Goal: Task Accomplishment & Management: Manage account settings

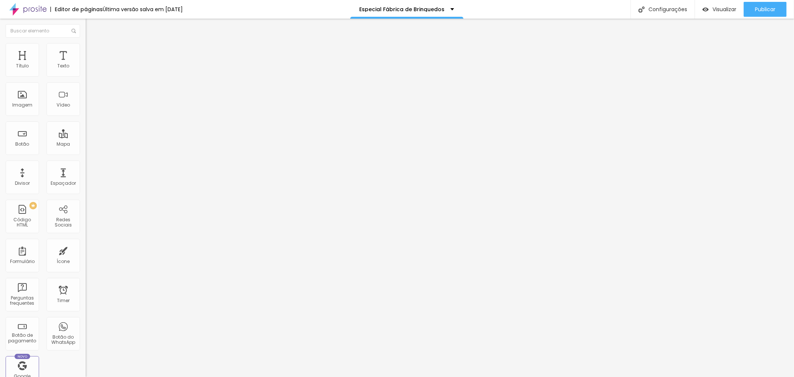
click at [91, 26] on div "Editar Seção" at bounding box center [113, 27] width 44 height 6
click at [91, 26] on img "button" at bounding box center [94, 27] width 6 height 6
click at [91, 28] on img "button" at bounding box center [94, 27] width 6 height 6
click at [91, 27] on div "Editar Seção" at bounding box center [113, 27] width 44 height 6
click at [86, 110] on button "button" at bounding box center [91, 106] width 10 height 8
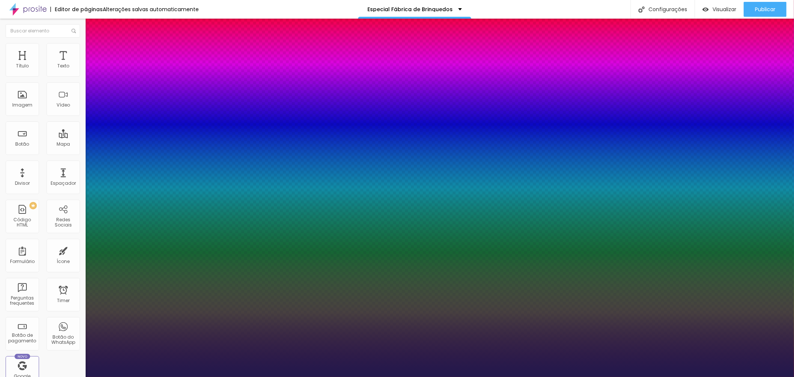
type input "1"
select select "Amaranth"
type input "1"
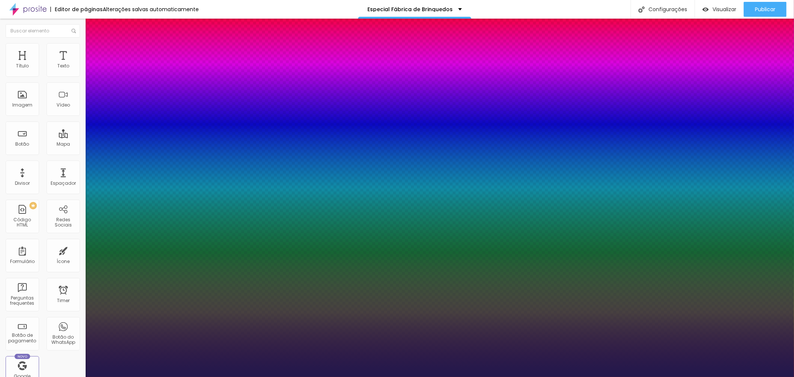
type input "17"
type input "1"
type input "29"
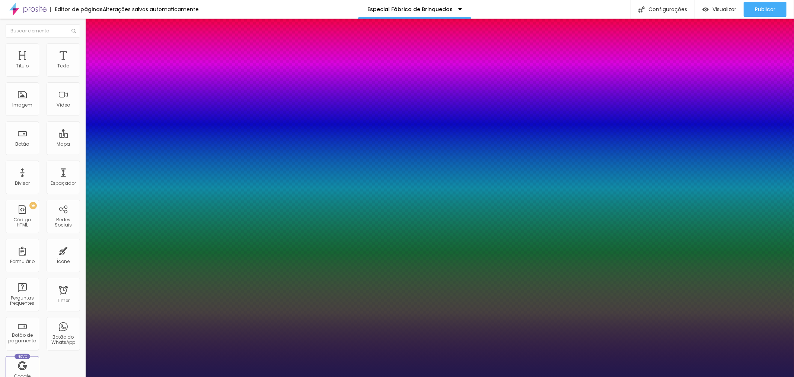
type input "1"
type input "30"
type input "1"
type input "31"
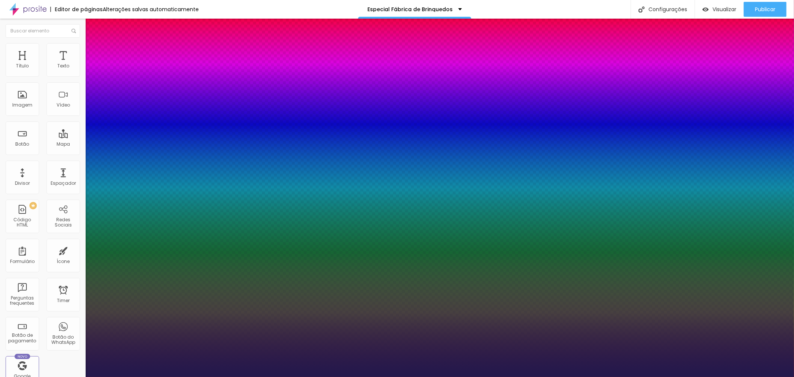
type input "31"
type input "1"
type input "32"
type input "1"
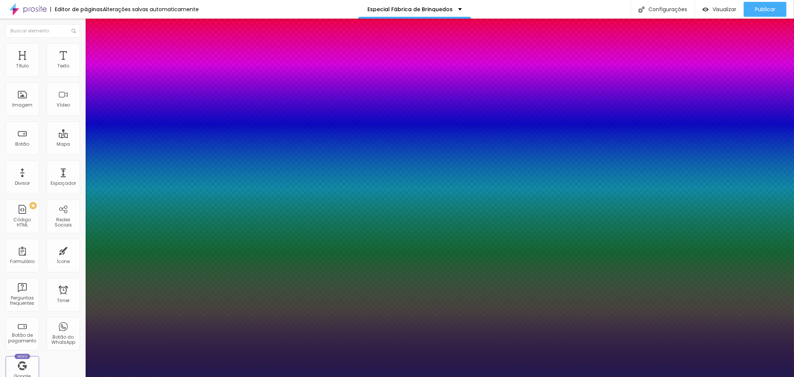
type input "33"
type input "1"
type input "35"
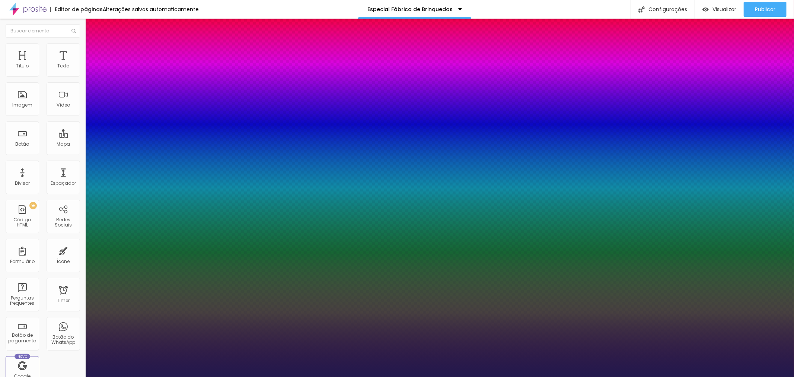
type input "1"
type input "36"
type input "1"
type input "37"
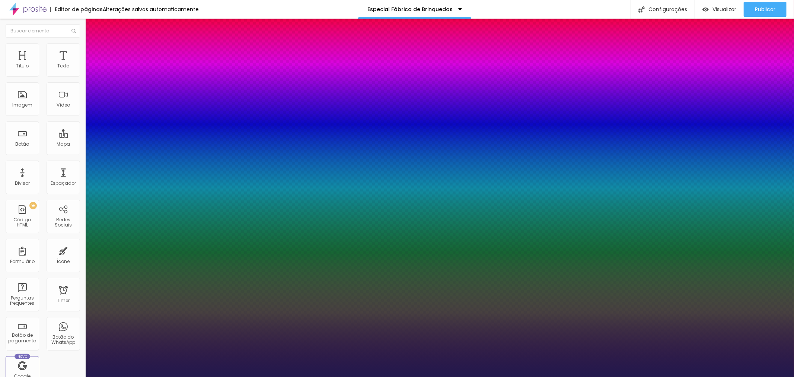
type input "37"
type input "1"
type input "40"
type input "1"
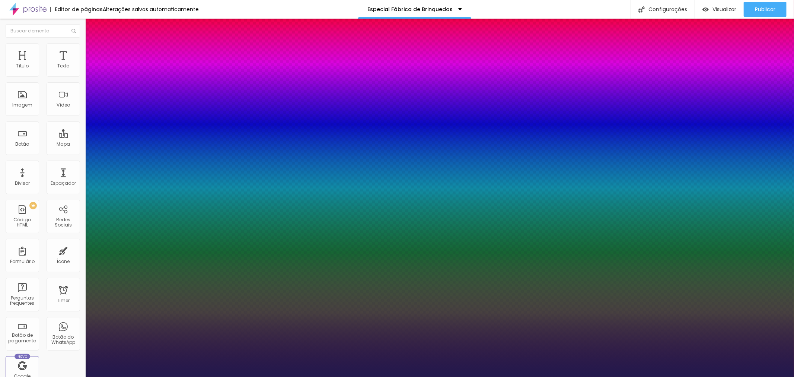
type input "41"
type input "1"
type input "42"
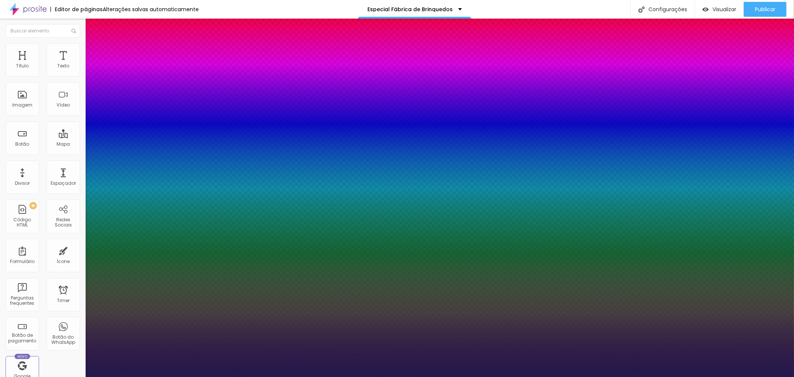
type input "1"
type input "43"
type input "1"
type input "44"
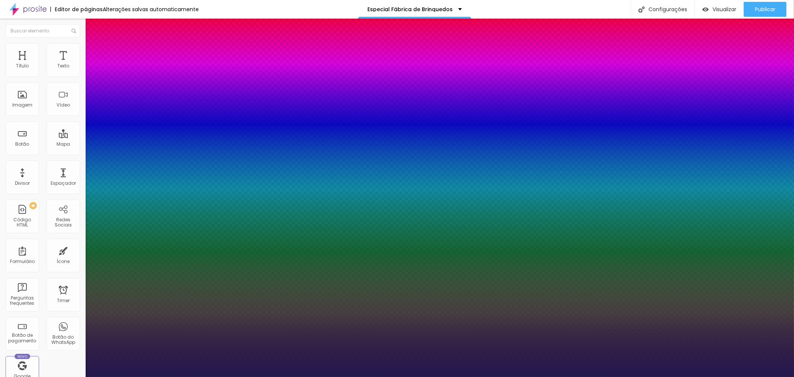
type input "44"
type input "1"
type input "45"
type input "1"
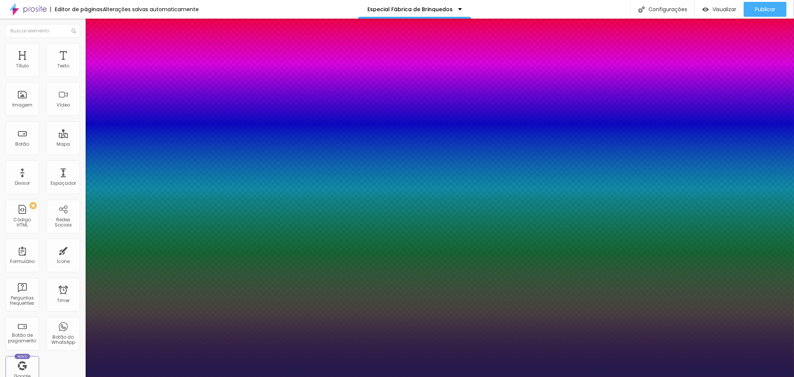
type input "44"
type input "1"
drag, startPoint x: 109, startPoint y: 211, endPoint x: 117, endPoint y: 213, distance: 8.0
type input "44"
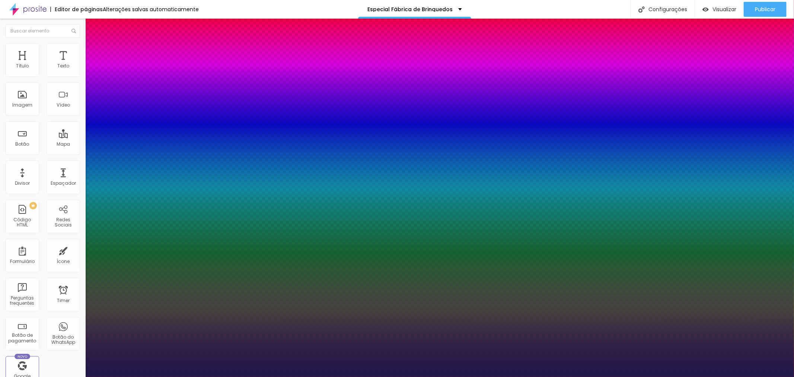
type input "1"
click at [203, 376] on div at bounding box center [397, 377] width 794 height 0
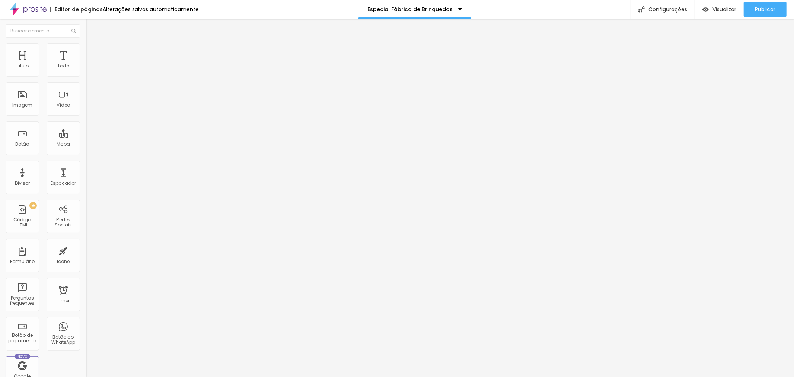
click at [89, 69] on icon "button" at bounding box center [91, 67] width 4 height 4
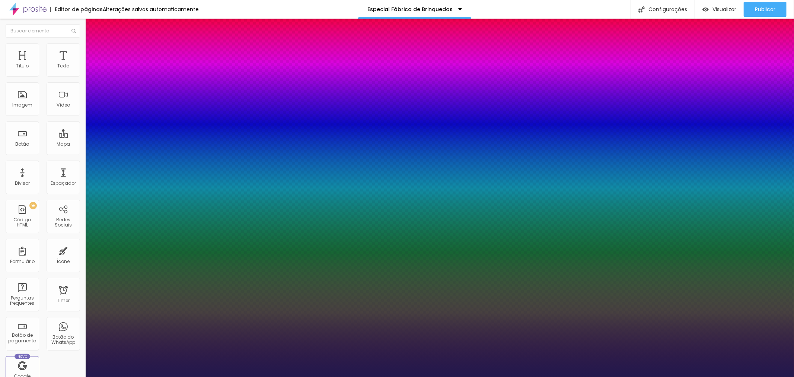
type input "1"
type input "28"
type input "1"
type input "29"
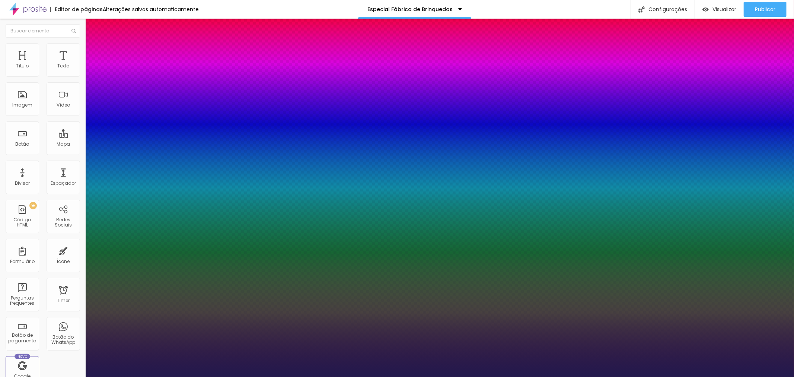
type input "29"
type input "1"
type input "30"
type input "1"
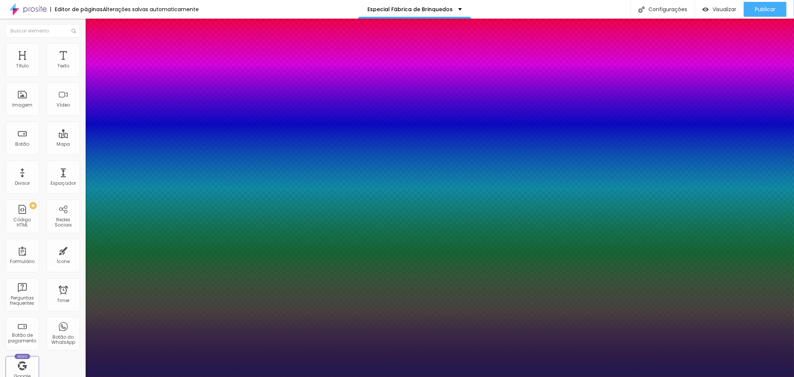
type input "31"
type input "1"
type input "34"
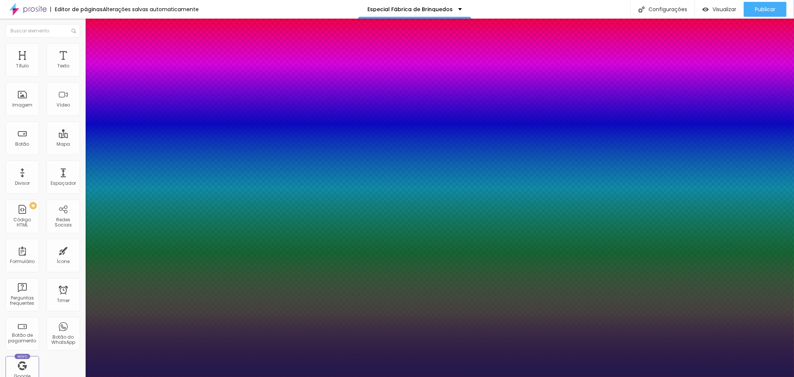
type input "1"
type input "36"
type input "1"
type input "37"
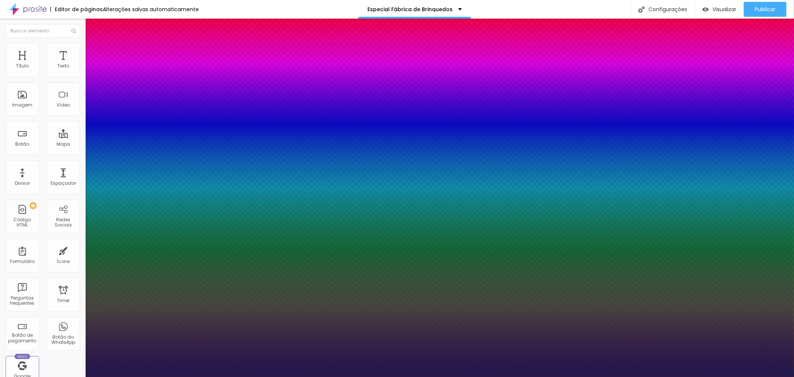
type input "37"
type input "1"
type input "38"
type input "1"
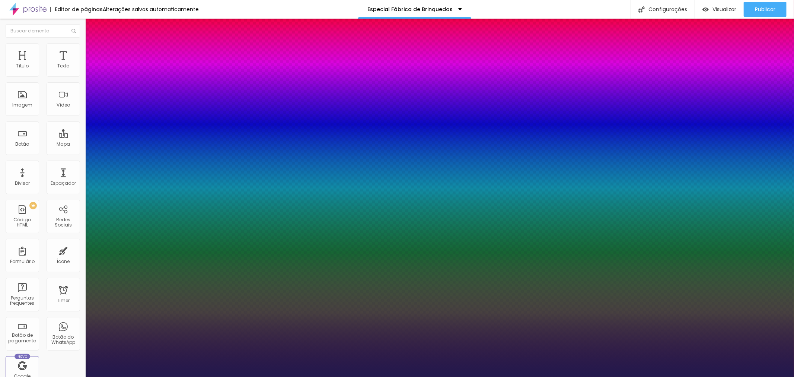
type input "37"
type input "1"
type input "36"
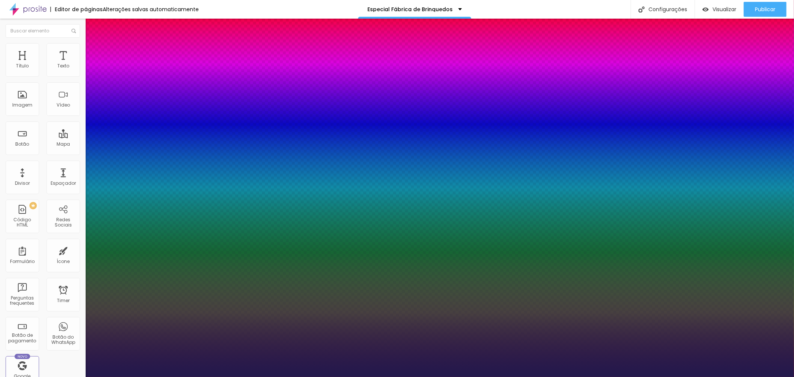
type input "1"
type input "35"
type input "1"
type input "34"
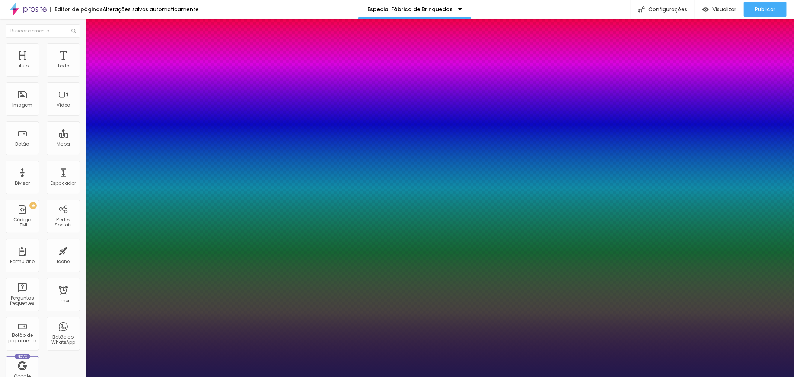
type input "34"
type input "1"
type input "33"
type input "1"
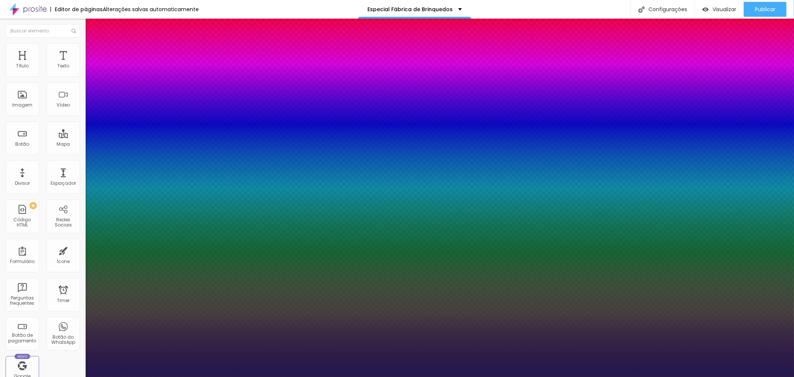
type input "32"
type input "1"
type input "31"
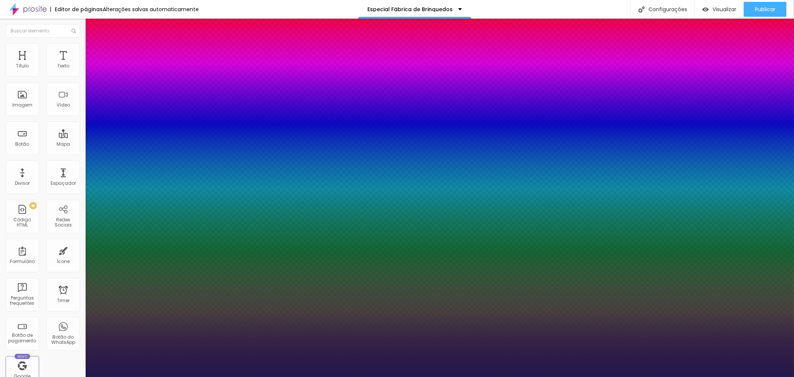
type input "1"
type input "33"
type input "1"
type input "32"
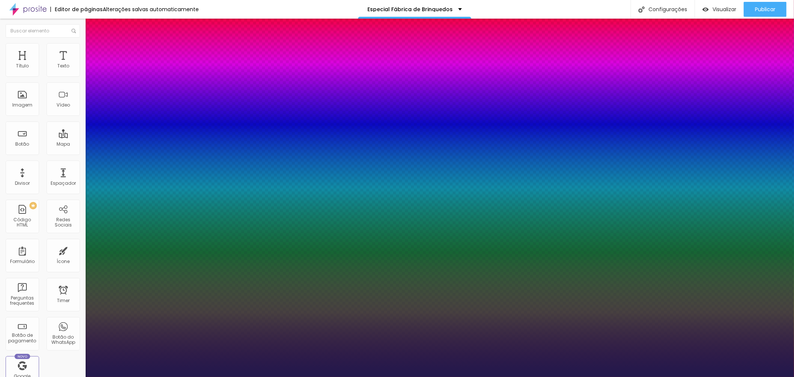
type input "32"
type input "1"
type input "31"
type input "1"
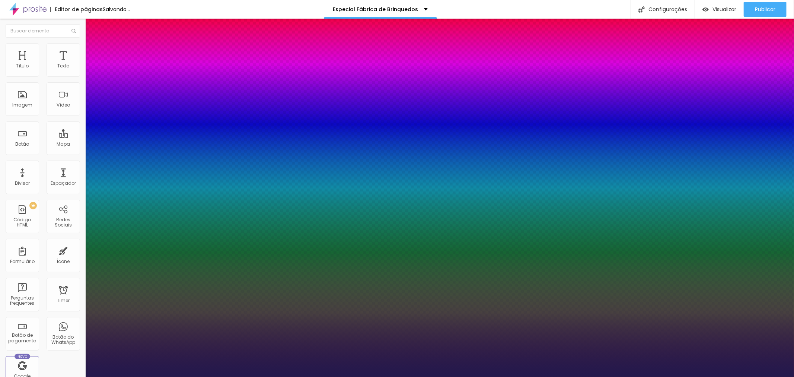
type input "31"
type input "1"
click at [601, 376] on div at bounding box center [397, 377] width 794 height 0
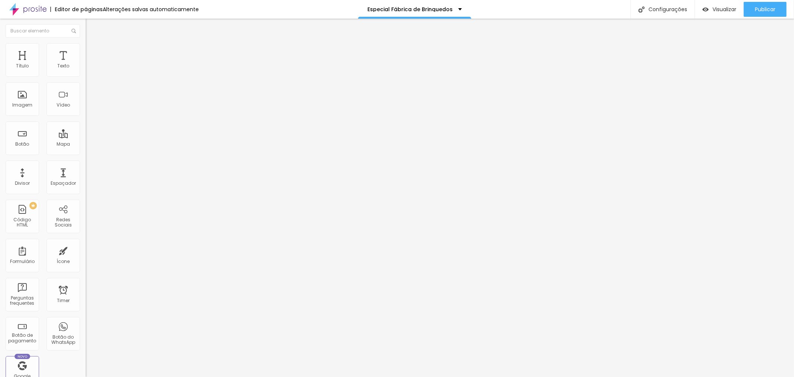
click at [86, 111] on button "button" at bounding box center [91, 107] width 10 height 8
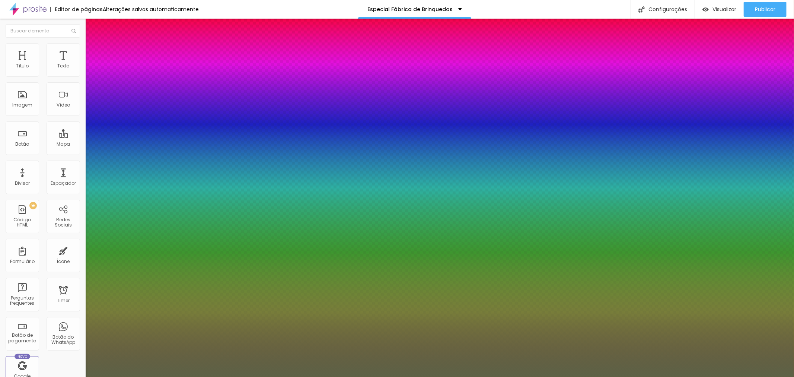
type input "1"
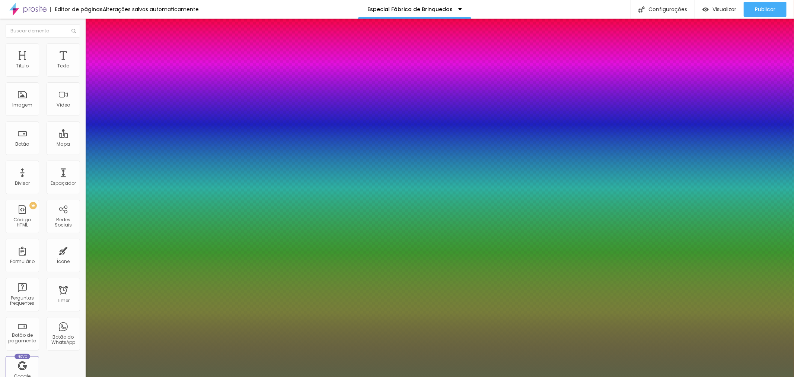
select select "CutiveMono"
type input "1"
select select "DMSerifDisplay-Regular"
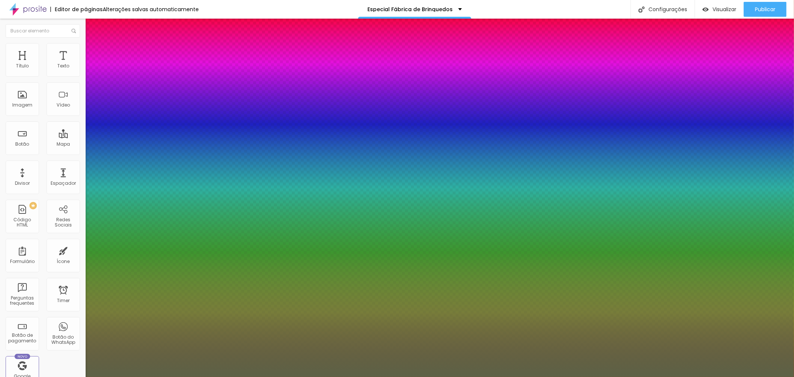
type input "1"
click at [511, 376] on div at bounding box center [397, 377] width 794 height 0
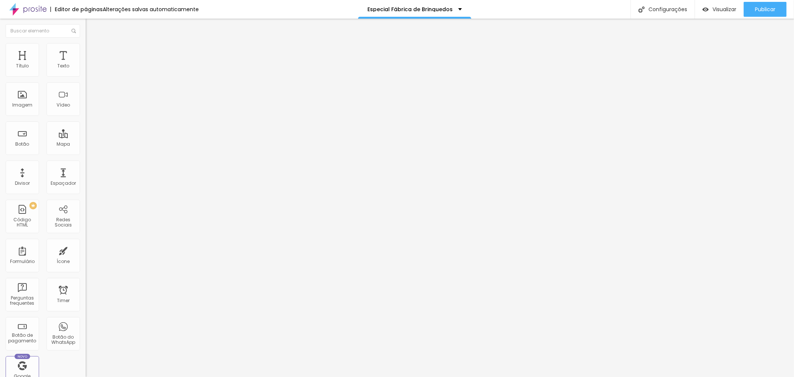
click at [86, 111] on button "button" at bounding box center [91, 107] width 10 height 8
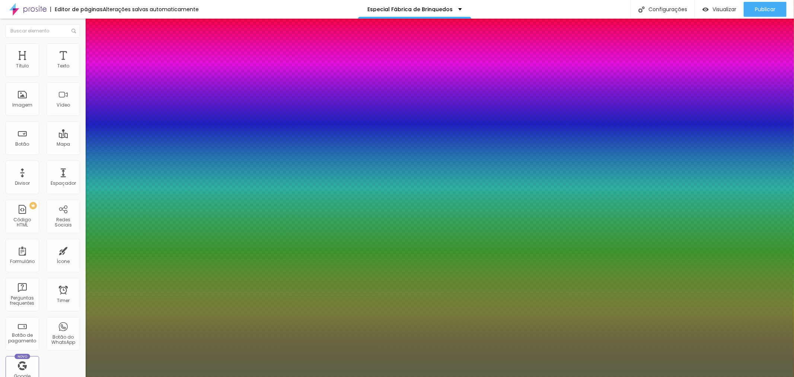
type input "1"
click at [592, 376] on div at bounding box center [397, 377] width 794 height 0
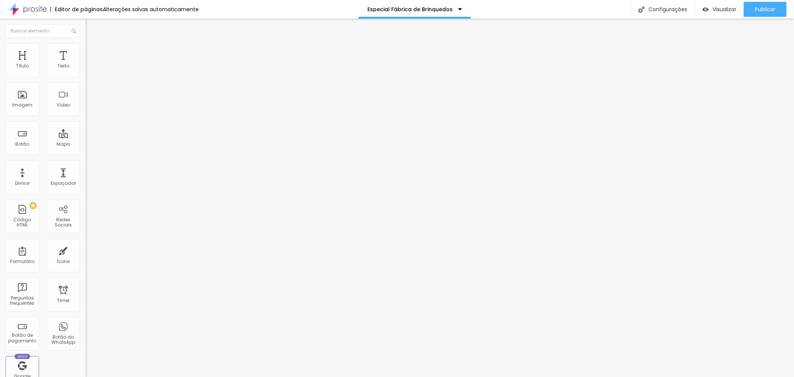
click at [86, 47] on li "Avançado" at bounding box center [129, 46] width 86 height 7
click at [91, 28] on img "button" at bounding box center [94, 27] width 6 height 6
click at [91, 27] on img "button" at bounding box center [94, 27] width 6 height 6
click at [89, 109] on icon "button" at bounding box center [91, 106] width 4 height 4
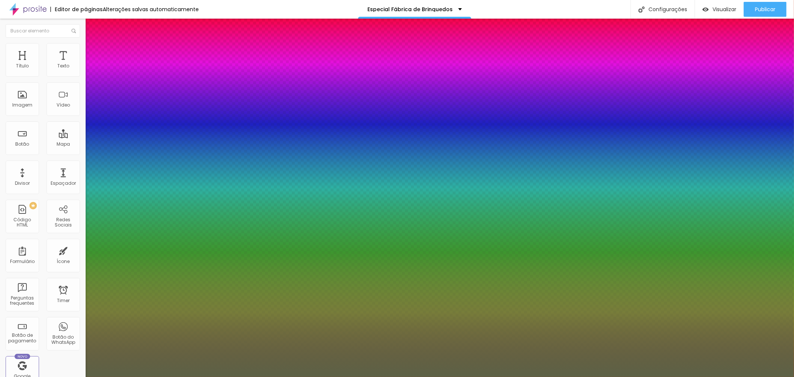
type input "1"
drag, startPoint x: 165, startPoint y: 190, endPoint x: 150, endPoint y: 193, distance: 15.5
select select "DMSerifDisplay-Regular"
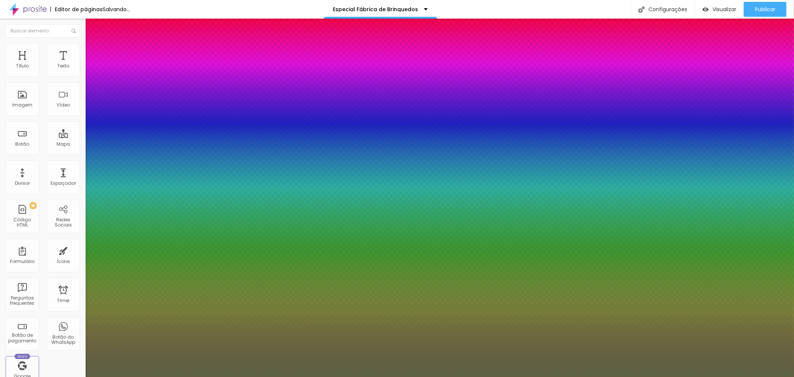
type input "1"
click at [530, 376] on div at bounding box center [397, 377] width 794 height 0
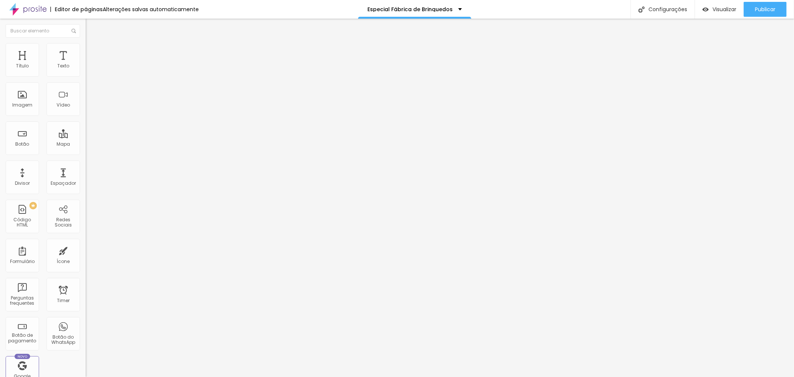
click at [86, 111] on button "button" at bounding box center [91, 107] width 10 height 8
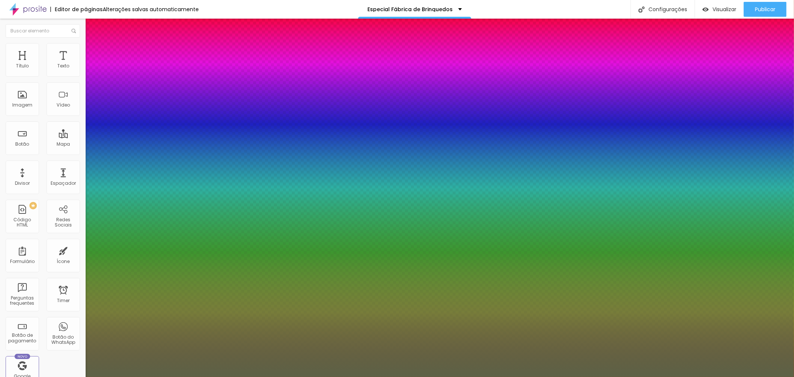
type input "1"
click at [593, 376] on div at bounding box center [397, 377] width 794 height 0
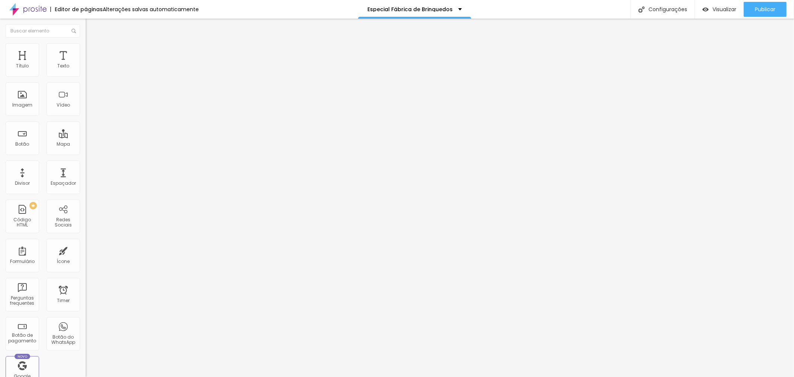
click at [89, 109] on icon "button" at bounding box center [91, 106] width 4 height 4
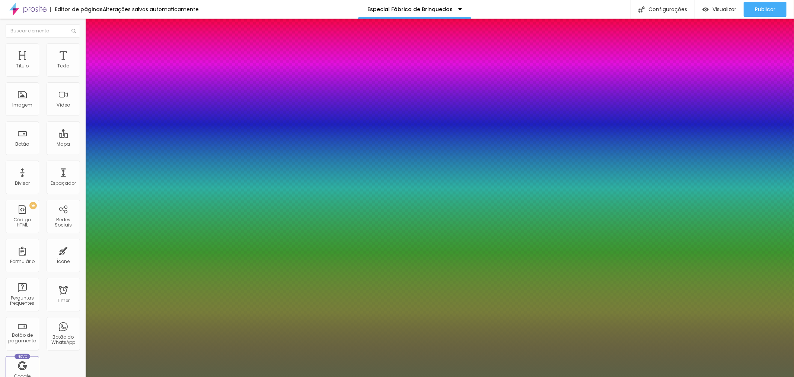
type input "1"
select select "DMSerifDisplay-Italic"
type input "1"
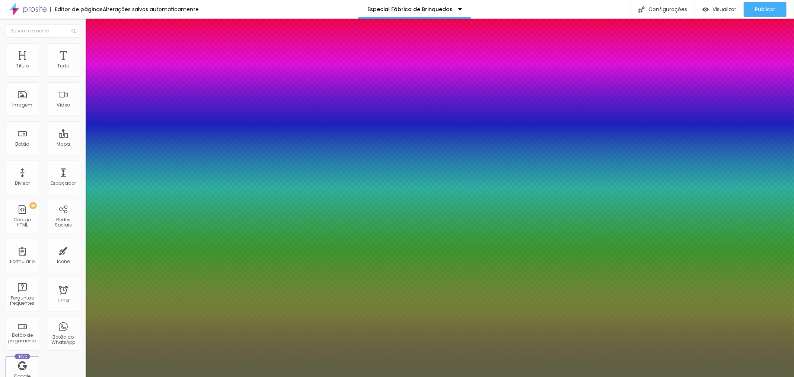
click at [601, 376] on div at bounding box center [397, 377] width 794 height 0
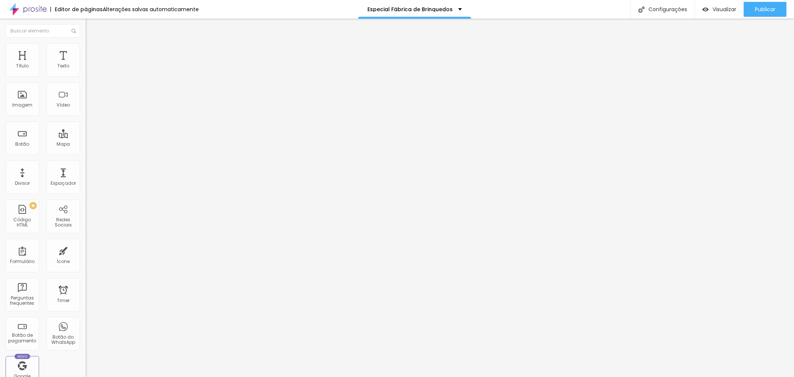
click at [89, 108] on icon "button" at bounding box center [90, 106] width 3 height 3
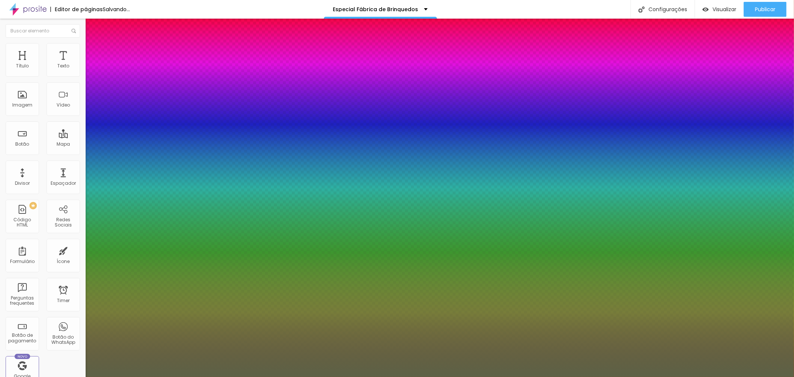
type input "1"
type input "0.7"
type input "1"
type input "0.8"
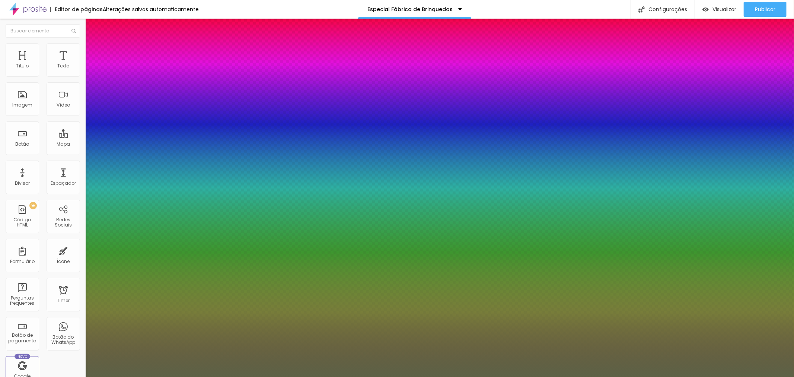
type input "0.8"
type input "1"
type input "0.9"
type input "1"
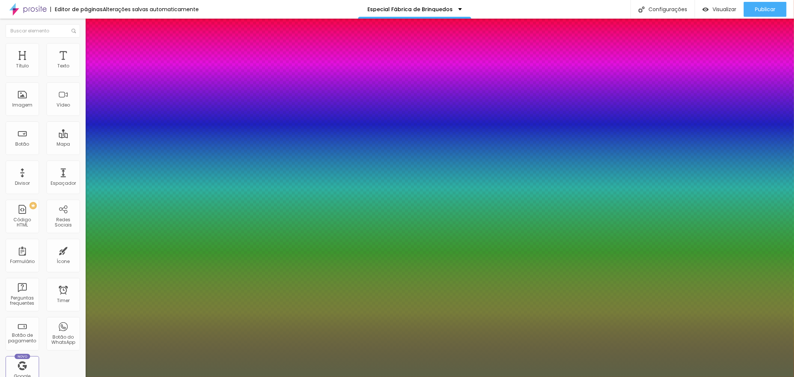
type input "1"
type input "1.3"
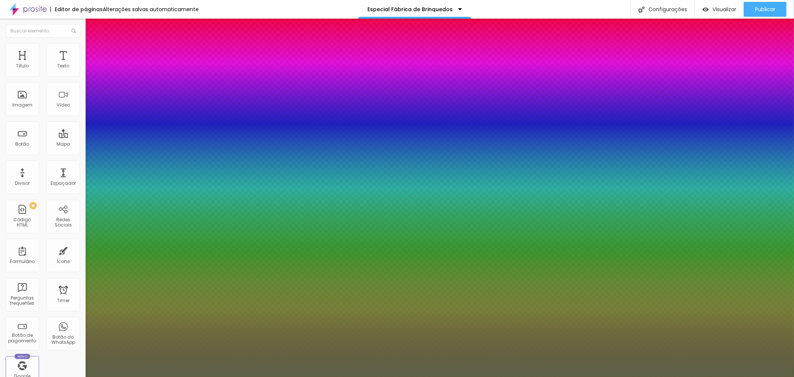
type input "1"
type input "1.4"
type input "1"
type input "1.5"
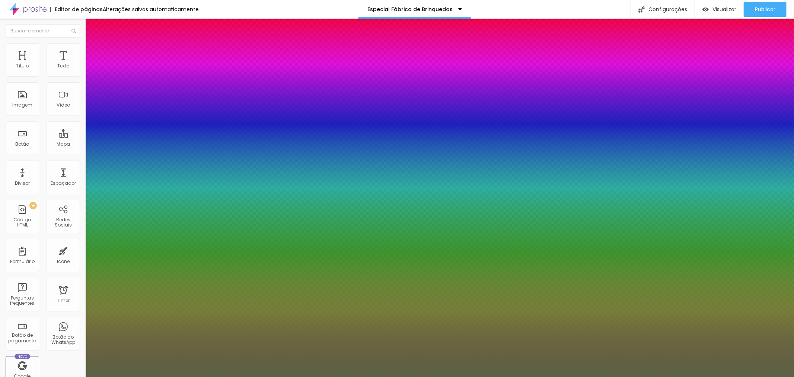
type input "1.5"
type input "1"
type input "1.6"
type input "1"
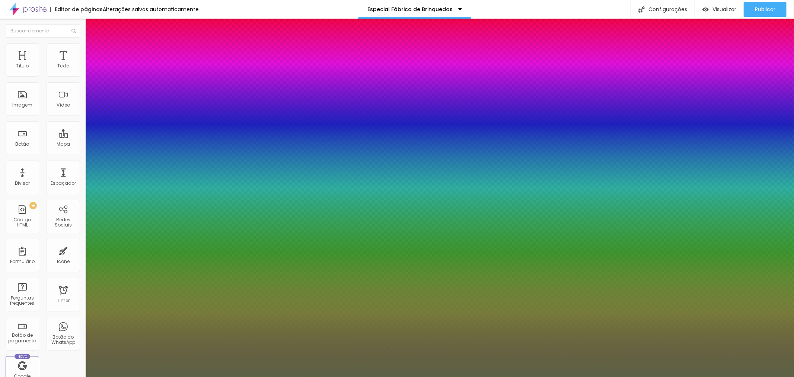
type input "1.7"
type input "1"
type input "1.8"
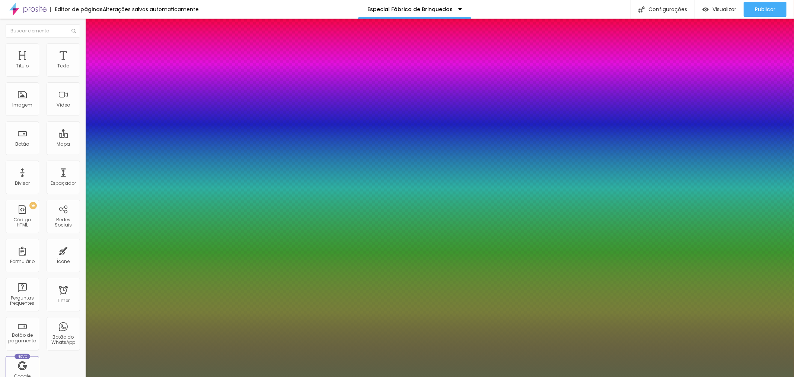
type input "1"
type input "1.9"
type input "1"
type input "2"
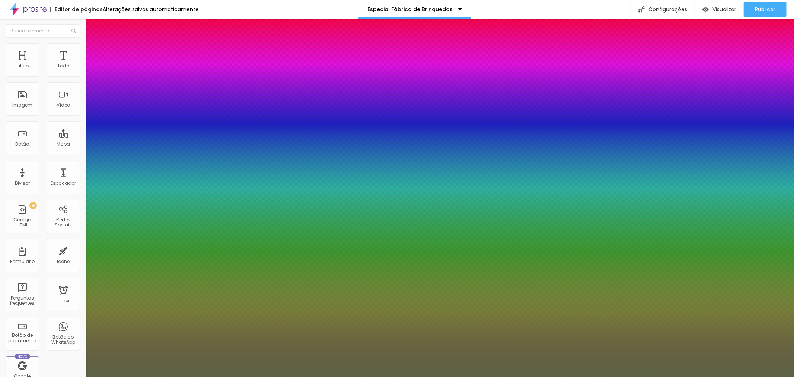
type input "2"
type input "1"
type input "2.1"
type input "1"
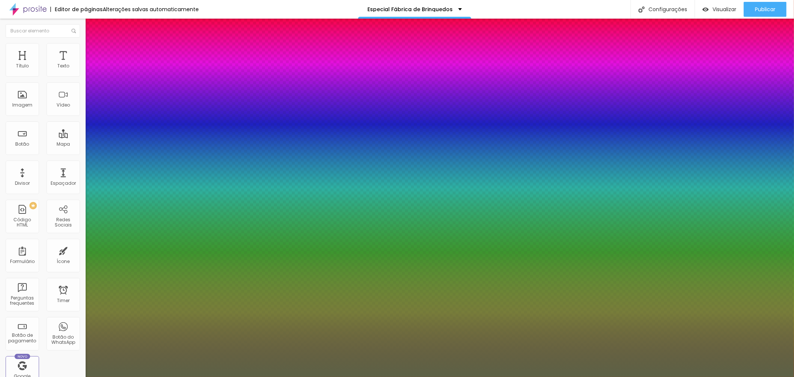
type input "2.2"
type input "1"
type input "2.4"
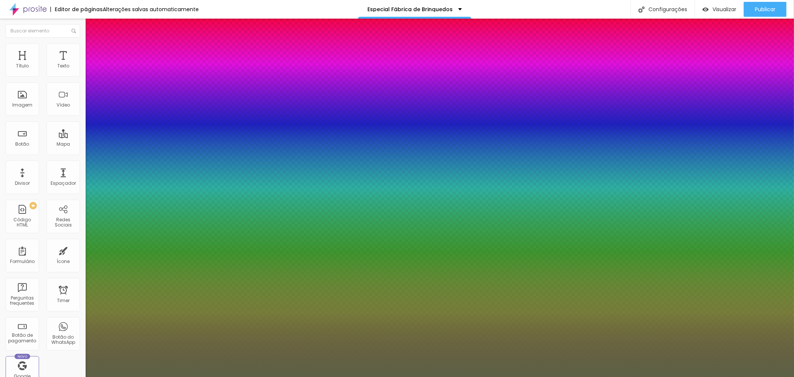
type input "1"
type input "2.5"
type input "1"
type input "2.6"
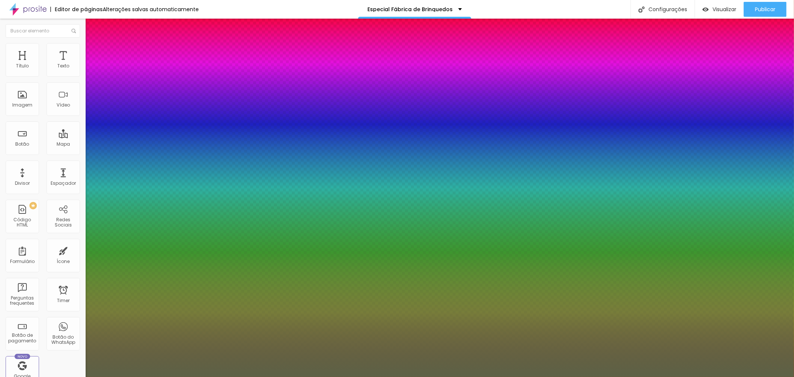
type input "2.6"
type input "1"
type input "2.7"
type input "1"
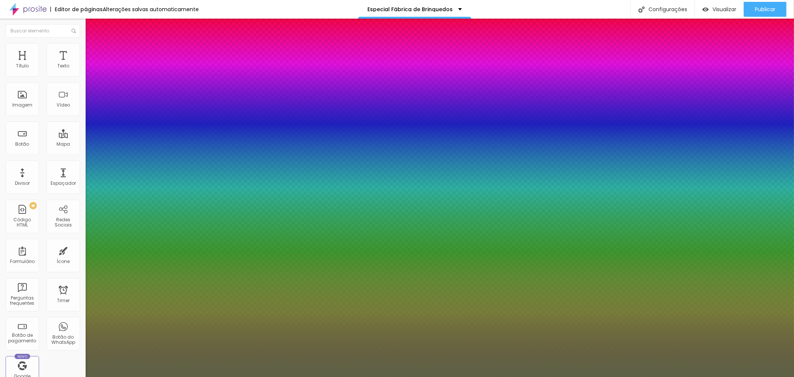
type input "2.8"
type input "1"
type input "2.9"
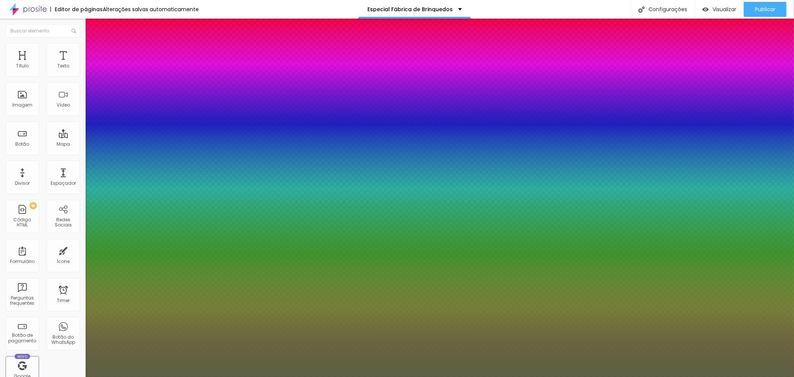
type input "1"
type input "3"
type input "1"
drag, startPoint x: 101, startPoint y: 228, endPoint x: 112, endPoint y: 230, distance: 12.2
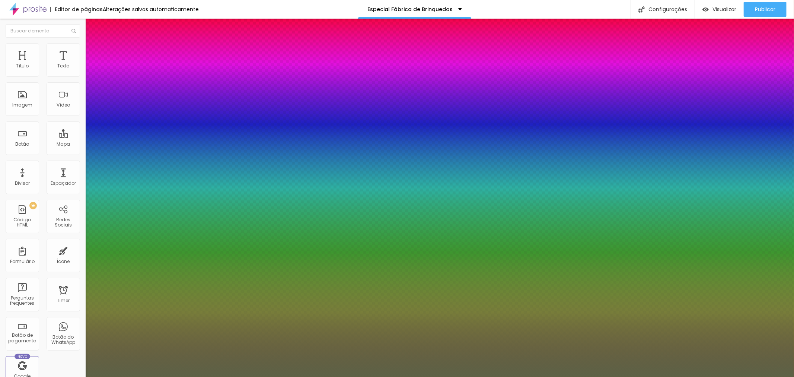
type input "3"
click at [477, 376] on div at bounding box center [397, 377] width 794 height 0
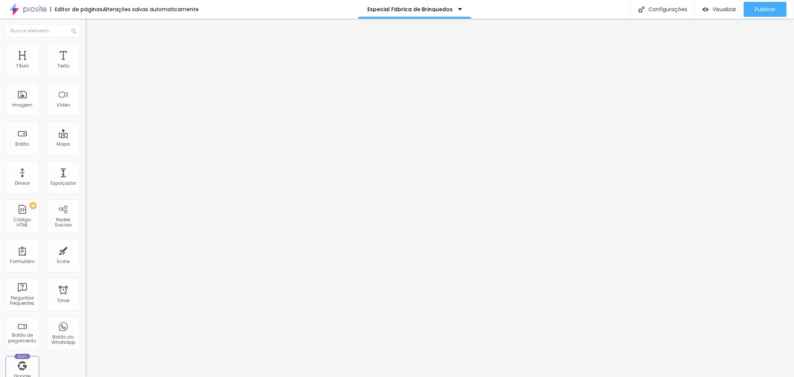
click at [86, 111] on button "button" at bounding box center [91, 107] width 10 height 8
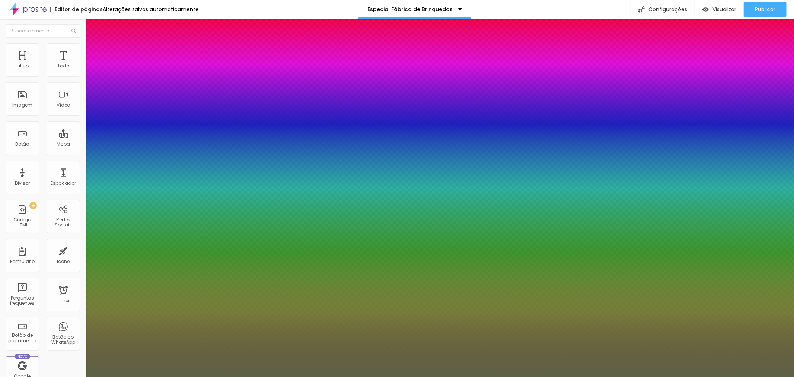
type input "1"
type input "0.9"
type input "1"
type input "1.3"
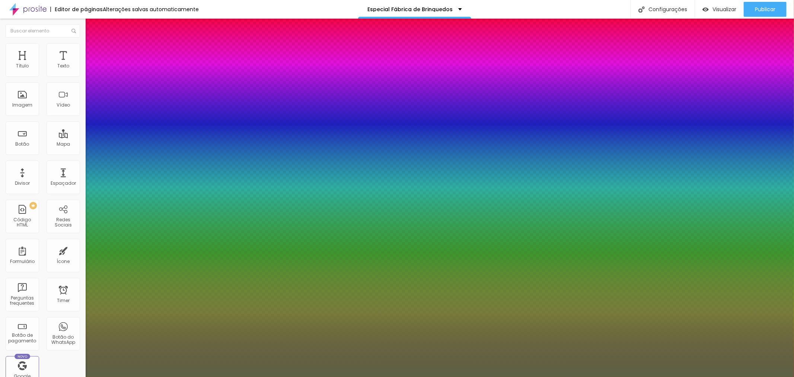
type input "1.3"
type input "1"
type input "1.4"
type input "1"
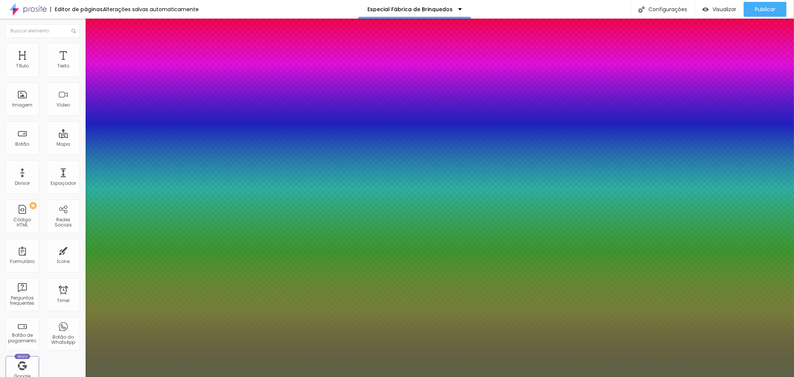
type input "1.5"
drag, startPoint x: 97, startPoint y: 228, endPoint x: 134, endPoint y: 229, distance: 37.6
click at [640, 376] on div at bounding box center [397, 377] width 794 height 0
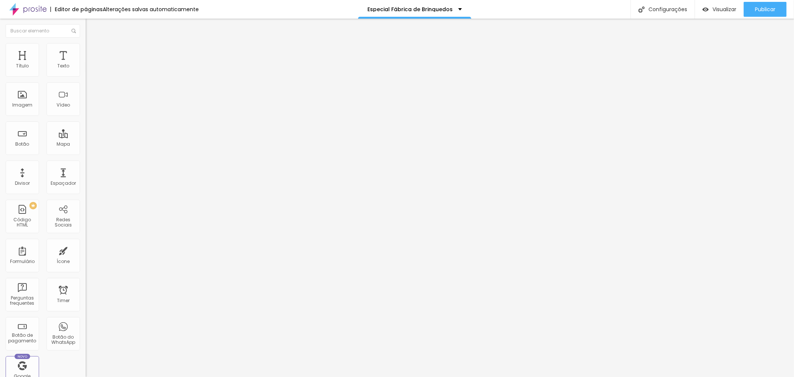
click at [86, 78] on img at bounding box center [88, 76] width 4 height 4
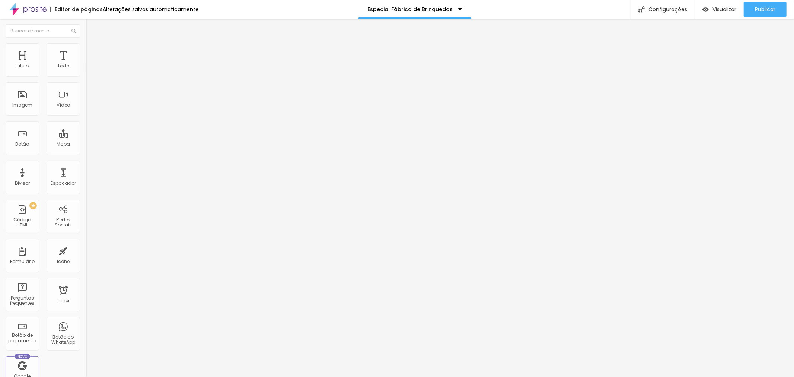
drag, startPoint x: 388, startPoint y: 108, endPoint x: 369, endPoint y: 107, distance: 19.0
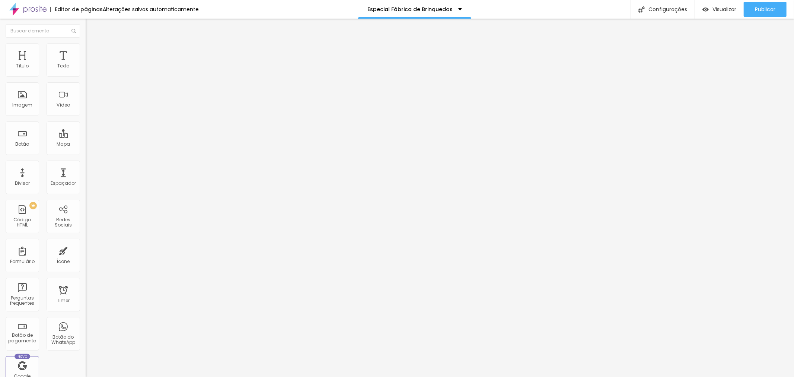
click at [86, 78] on img at bounding box center [88, 76] width 4 height 4
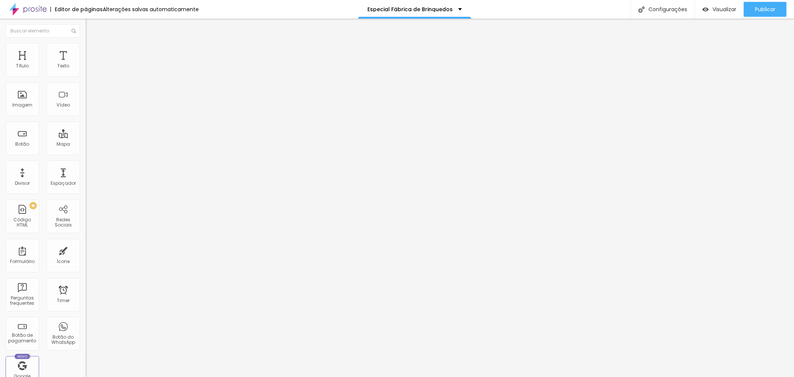
drag, startPoint x: 383, startPoint y: 109, endPoint x: 341, endPoint y: 108, distance: 42.1
click at [86, 78] on img at bounding box center [88, 76] width 4 height 4
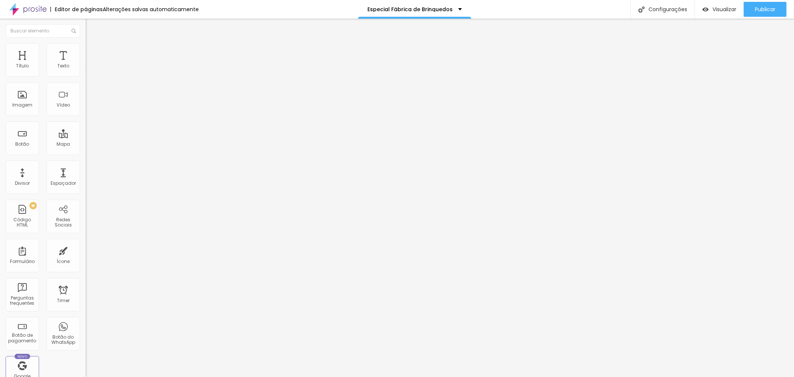
click at [86, 78] on img at bounding box center [88, 76] width 4 height 4
drag, startPoint x: 382, startPoint y: 108, endPoint x: 367, endPoint y: 107, distance: 14.6
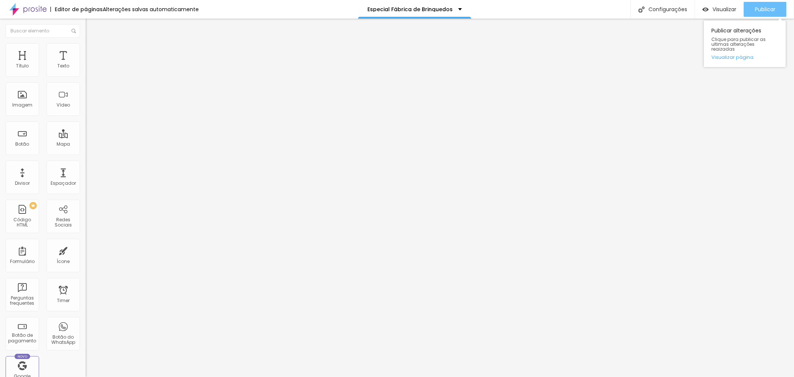
click at [770, 13] on div "Publicar" at bounding box center [765, 9] width 20 height 15
click at [727, 9] on span "Visualizar" at bounding box center [725, 9] width 24 height 6
click at [86, 77] on img at bounding box center [88, 76] width 4 height 4
drag, startPoint x: 386, startPoint y: 107, endPoint x: 370, endPoint y: 106, distance: 16.4
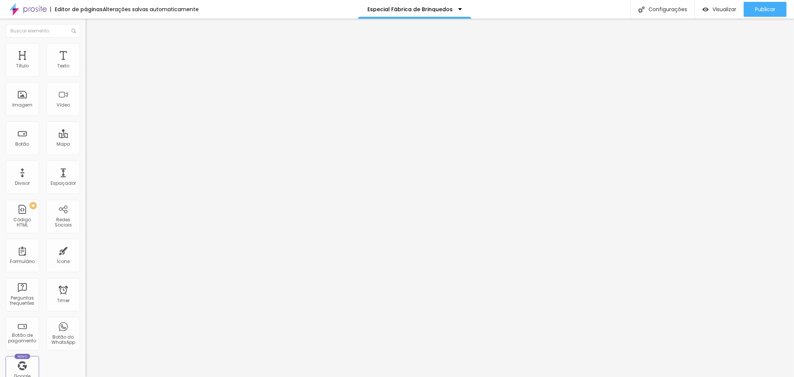
click at [86, 78] on img at bounding box center [88, 76] width 4 height 4
click at [766, 13] on div "Publicar" at bounding box center [765, 9] width 20 height 15
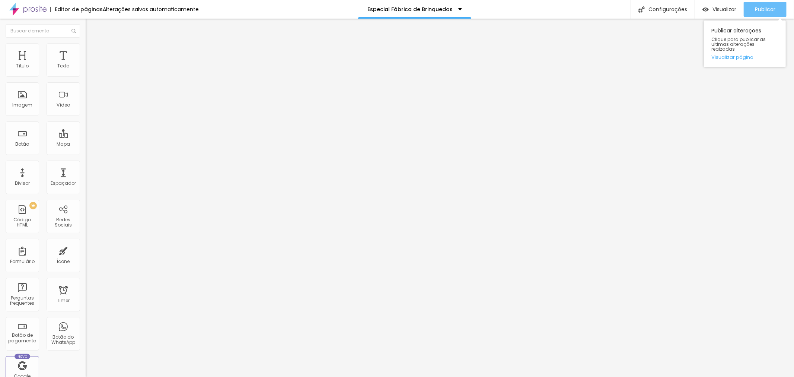
click at [767, 8] on span "Publicar" at bounding box center [765, 9] width 20 height 6
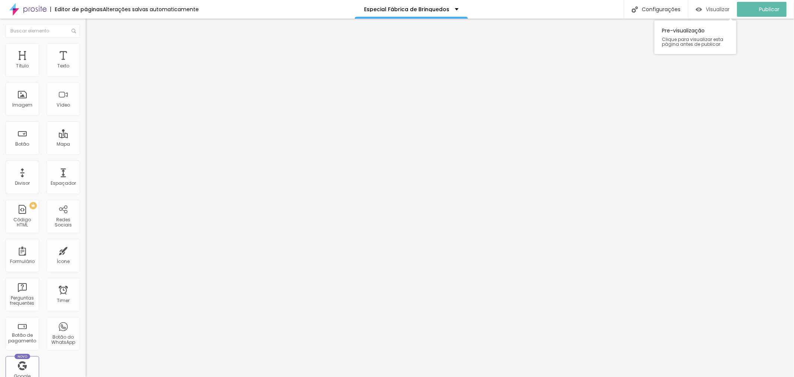
click at [716, 10] on span "Visualizar" at bounding box center [718, 9] width 24 height 6
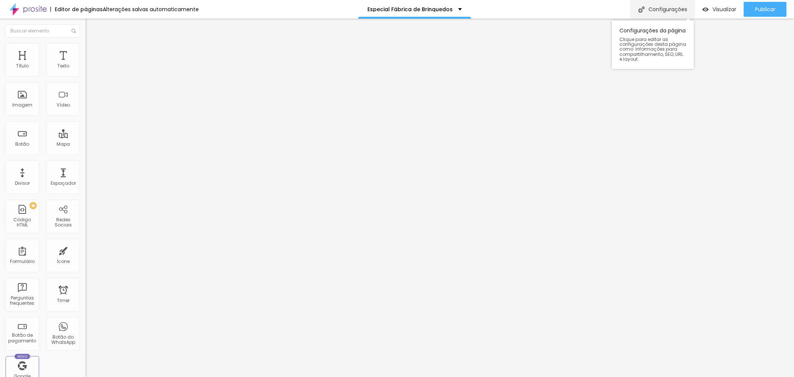
click at [671, 7] on div "Configurações" at bounding box center [663, 9] width 64 height 19
drag, startPoint x: 412, startPoint y: 186, endPoint x: 314, endPoint y: 194, distance: 98.3
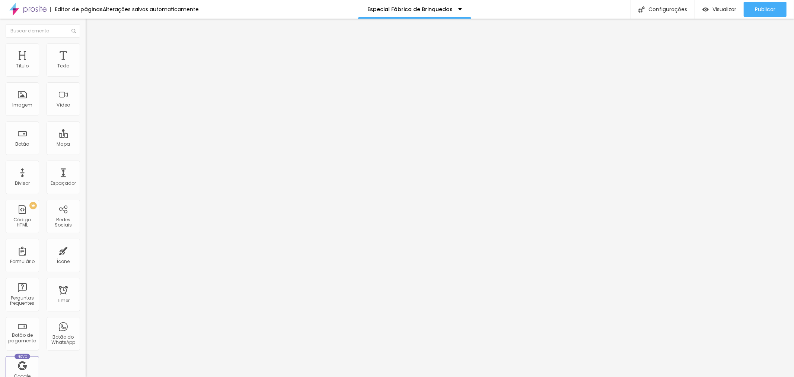
click at [773, 10] on span "Publicar" at bounding box center [765, 9] width 20 height 6
click at [712, 7] on span "Visualizar" at bounding box center [718, 9] width 24 height 6
